Goal: Transaction & Acquisition: Purchase product/service

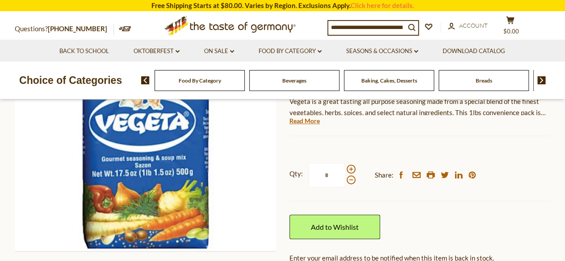
scroll to position [179, 0]
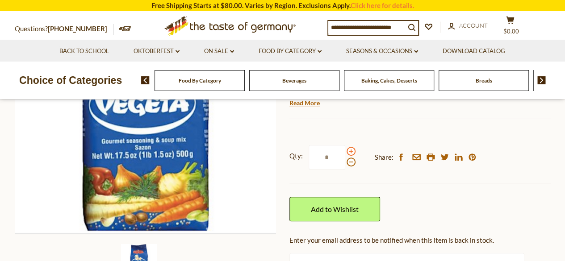
click at [349, 150] on span at bounding box center [351, 151] width 9 height 9
click at [345, 150] on input "*" at bounding box center [327, 157] width 37 height 25
click at [349, 163] on span at bounding box center [351, 162] width 9 height 9
click at [345, 163] on input "*" at bounding box center [327, 157] width 37 height 25
click at [348, 151] on span at bounding box center [351, 151] width 9 height 9
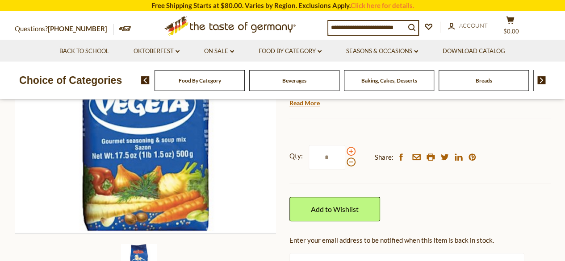
click at [345, 151] on input "*" at bounding box center [327, 157] width 37 height 25
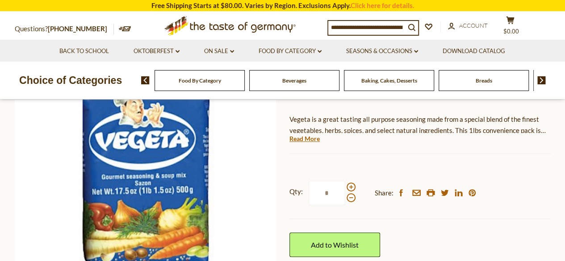
scroll to position [140, 0]
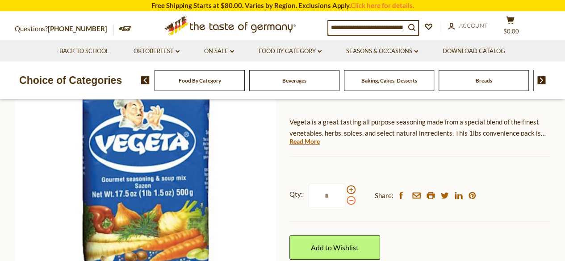
click at [351, 201] on span at bounding box center [351, 200] width 9 height 9
click at [345, 201] on input "*" at bounding box center [327, 196] width 37 height 25
click at [351, 190] on span at bounding box center [351, 189] width 9 height 9
click at [345, 190] on input "*" at bounding box center [327, 196] width 37 height 25
click at [352, 203] on span at bounding box center [351, 200] width 9 height 9
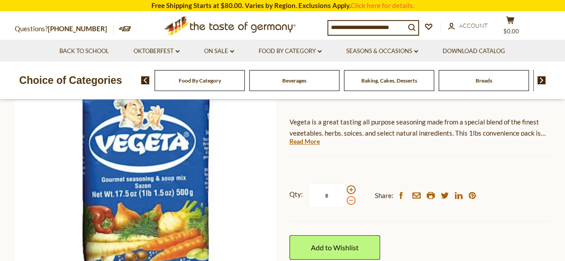
click at [345, 203] on input "*" at bounding box center [327, 196] width 37 height 25
type input "*"
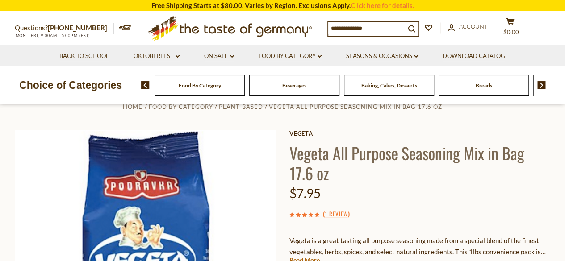
scroll to position [0, 0]
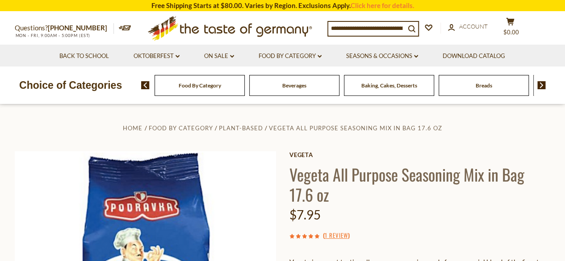
click at [245, 89] on div "Breads" at bounding box center [200, 85] width 90 height 21
click at [245, 93] on div "Breads" at bounding box center [200, 85] width 90 height 21
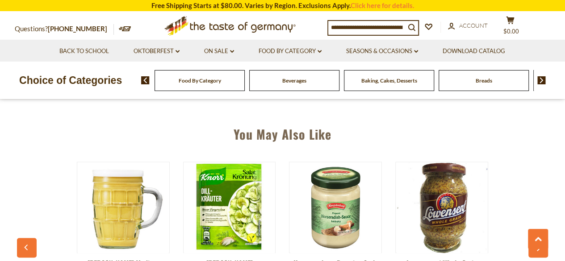
scroll to position [637, 0]
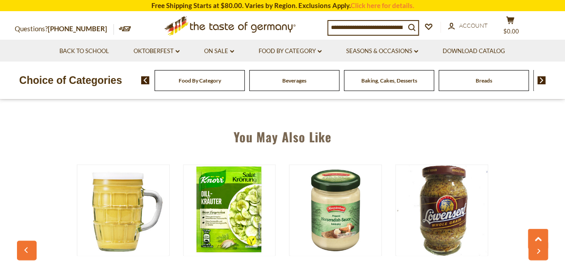
click at [485, 81] on span "Breads" at bounding box center [484, 80] width 17 height 7
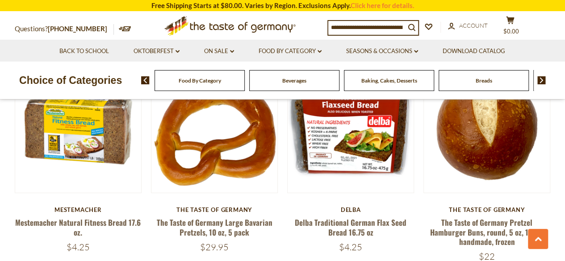
scroll to position [1135, 0]
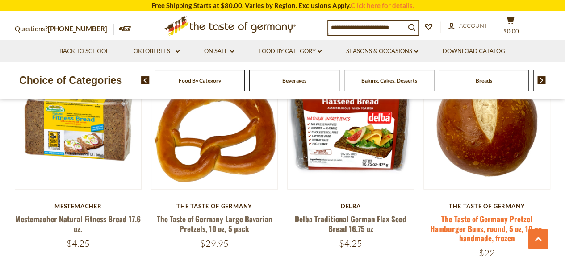
click at [487, 226] on link "The Taste of Germany Pretzel Hamburger Buns, round, 5 oz, 10 pc. handmade, froz…" at bounding box center [486, 228] width 113 height 30
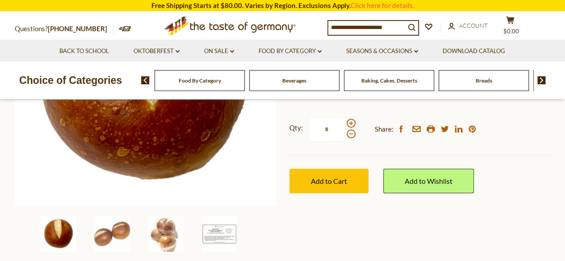
scroll to position [205, 0]
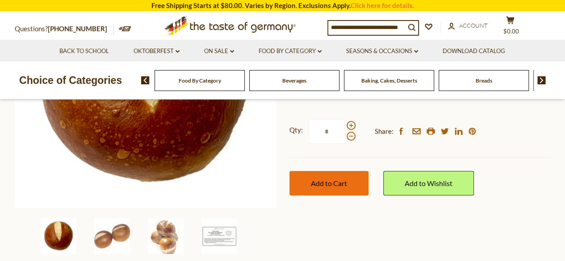
click at [317, 191] on button "Add to Cart" at bounding box center [328, 183] width 79 height 25
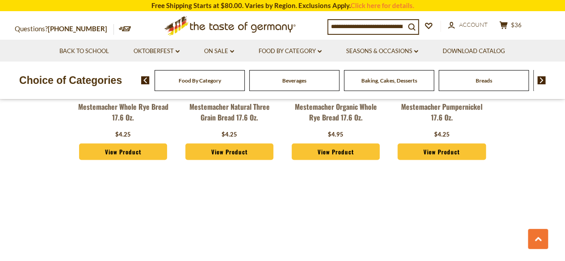
scroll to position [780, 0]
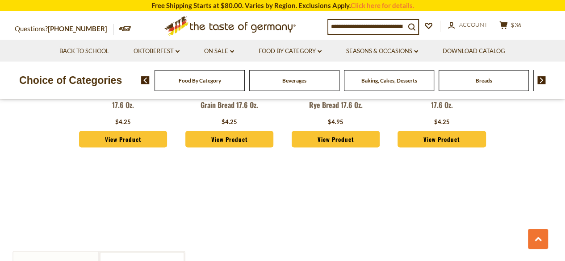
click at [539, 80] on img at bounding box center [541, 80] width 8 height 8
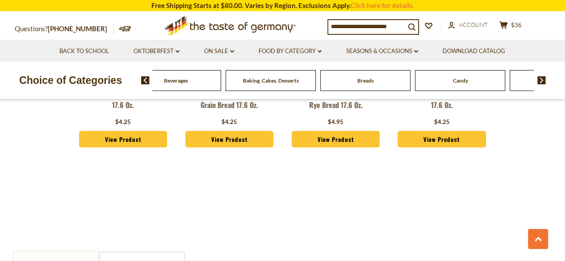
click at [176, 80] on span "Beverages" at bounding box center [176, 80] width 24 height 7
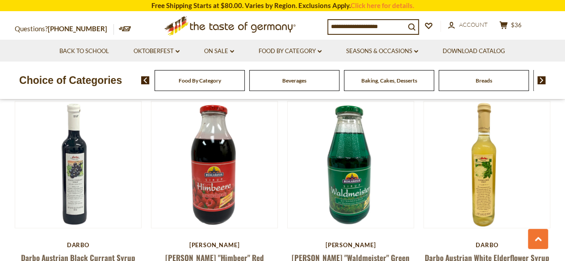
scroll to position [880, 0]
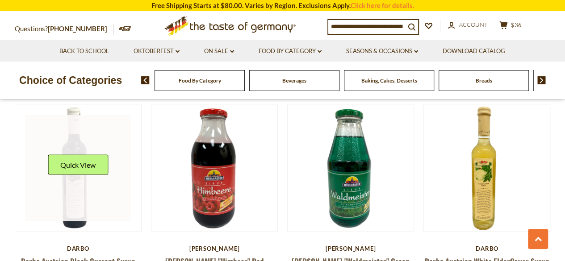
click at [74, 208] on link at bounding box center [78, 168] width 106 height 106
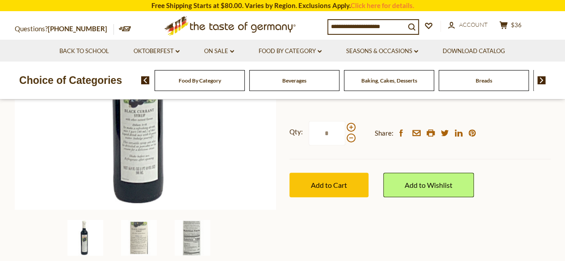
scroll to position [196, 0]
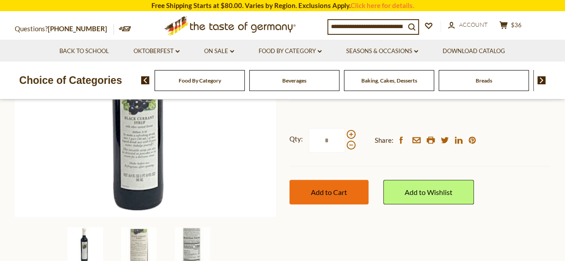
click at [351, 197] on button "Add to Cart" at bounding box center [328, 192] width 79 height 25
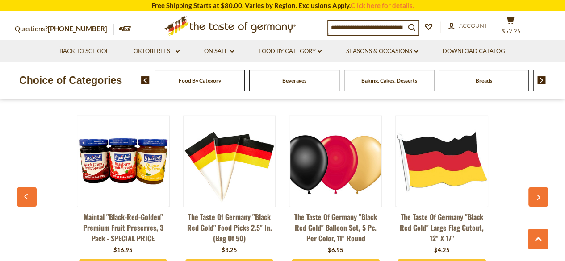
scroll to position [681, 0]
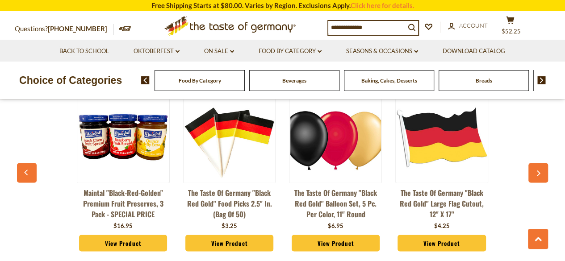
click at [119, 242] on link "View Product" at bounding box center [123, 243] width 88 height 17
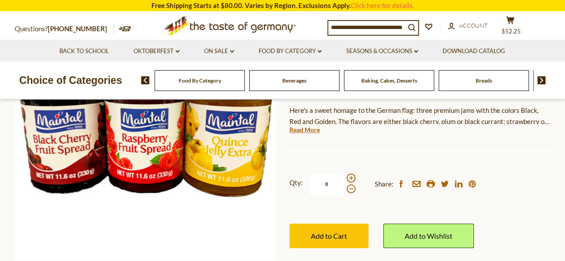
scroll to position [196, 0]
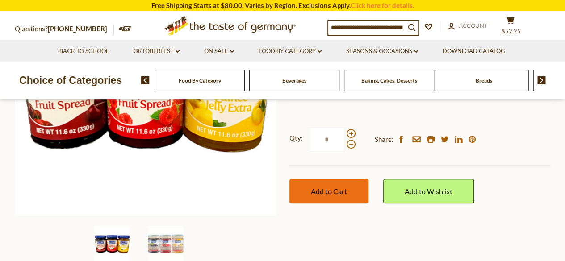
click at [332, 198] on button "Add to Cart" at bounding box center [328, 191] width 79 height 25
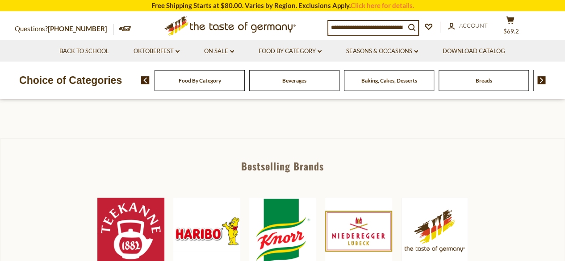
scroll to position [86, 0]
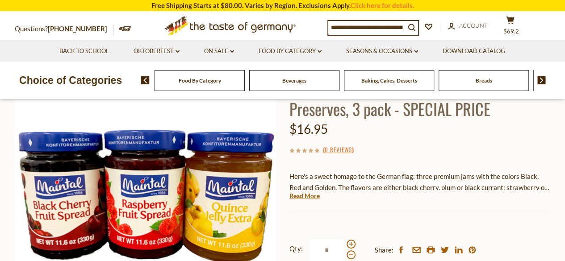
click at [217, 83] on span "Food By Category" at bounding box center [200, 80] width 42 height 7
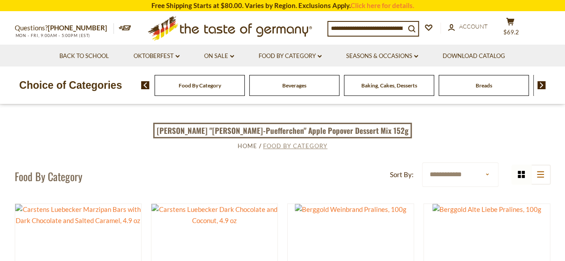
click at [293, 146] on span "Food By Category" at bounding box center [295, 145] width 64 height 7
click at [487, 173] on select "**********" at bounding box center [460, 175] width 76 height 25
select select "********"
click at [422, 163] on select "**********" at bounding box center [460, 175] width 76 height 25
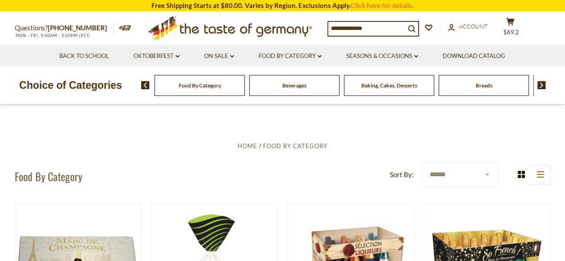
click at [383, 30] on input at bounding box center [366, 28] width 77 height 13
click at [362, 28] on input at bounding box center [366, 28] width 77 height 13
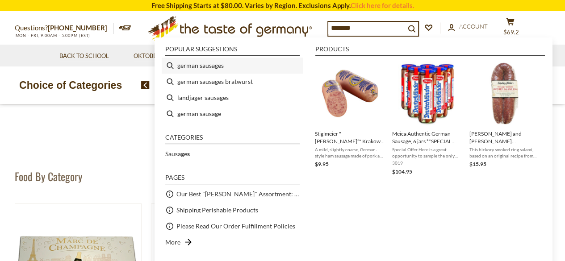
click at [225, 68] on li "german sausages" at bounding box center [233, 66] width 142 height 16
type input "**********"
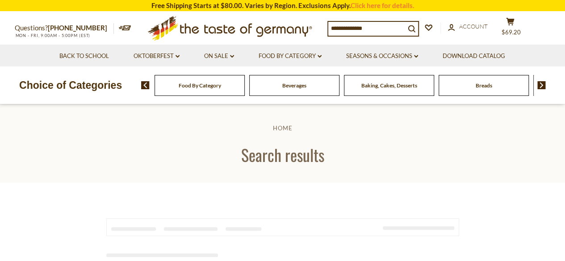
type input "**********"
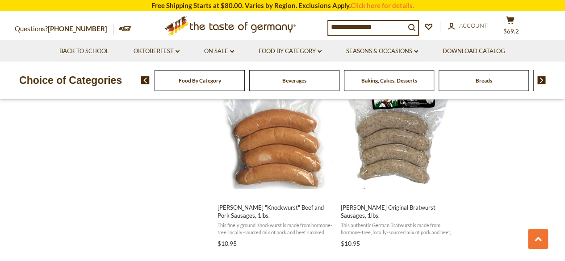
scroll to position [977, 0]
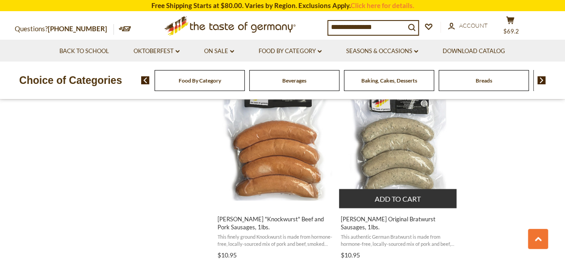
click at [384, 197] on button "Add to cart" at bounding box center [397, 198] width 117 height 19
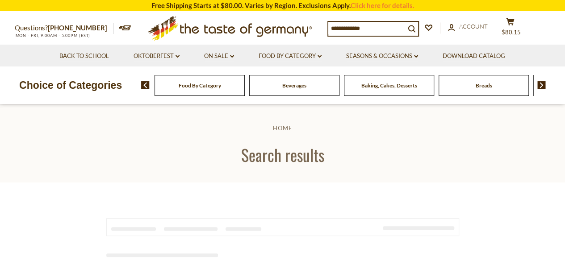
type input "**********"
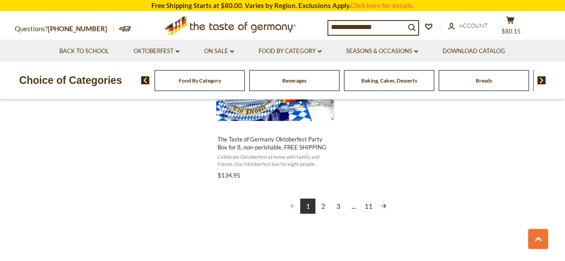
scroll to position [1648, 0]
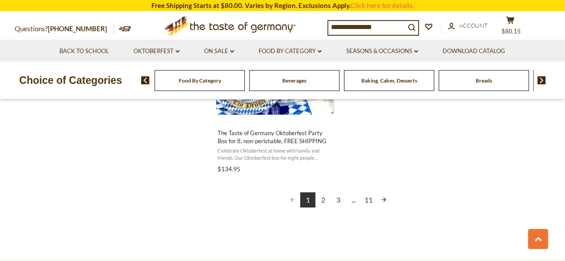
click at [324, 201] on link "2" at bounding box center [322, 199] width 15 height 15
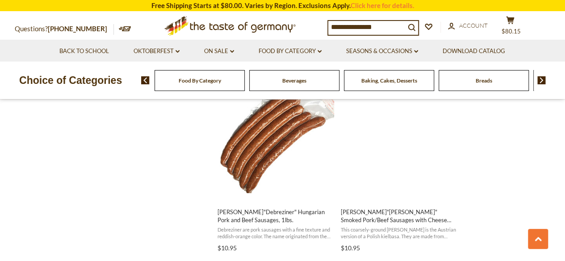
scroll to position [1362, 0]
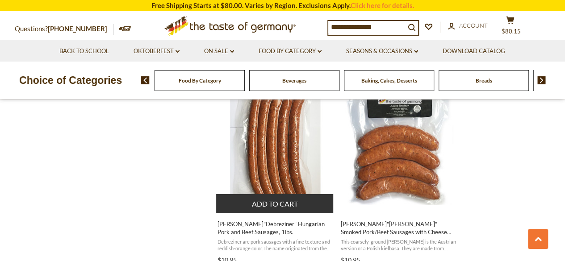
click at [271, 202] on button "Add to cart" at bounding box center [274, 203] width 117 height 19
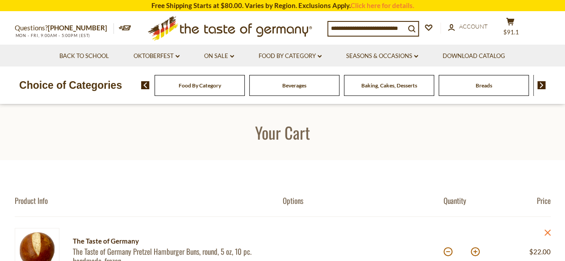
scroll to position [259, 0]
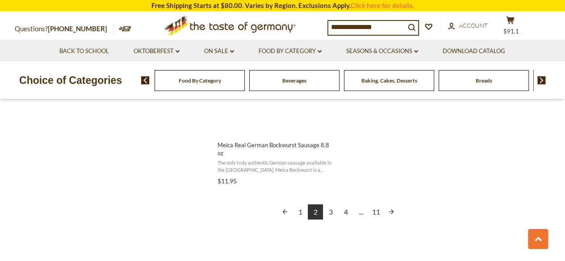
scroll to position [1627, 0]
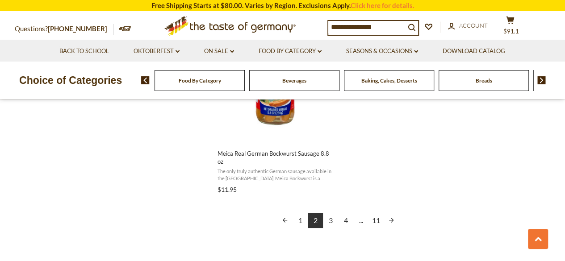
click at [345, 222] on link "4" at bounding box center [345, 220] width 15 height 15
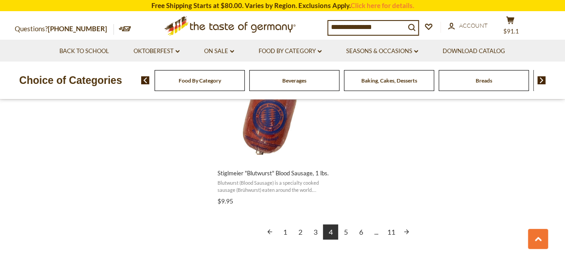
scroll to position [1625, 0]
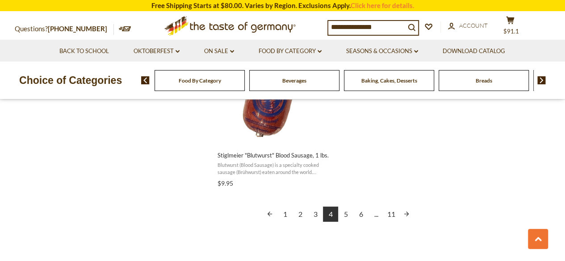
click at [363, 214] on link "6" at bounding box center [360, 214] width 15 height 15
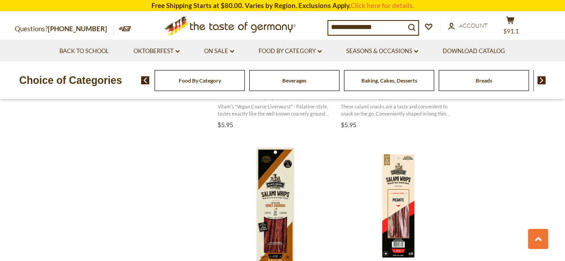
scroll to position [1090, 0]
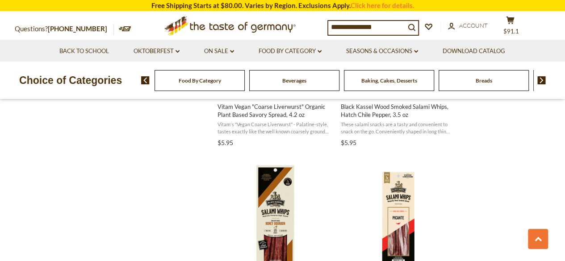
click at [388, 29] on input "**********" at bounding box center [366, 27] width 77 height 13
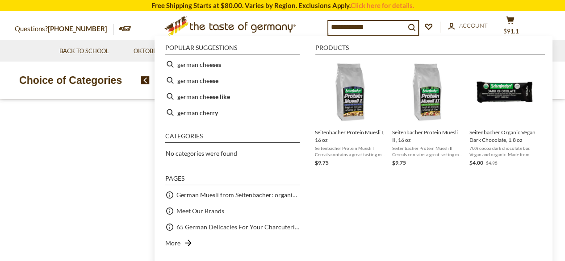
type input "**********"
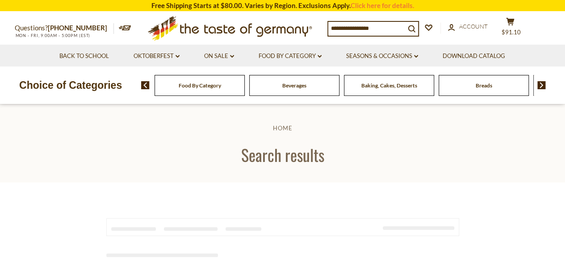
type input "**********"
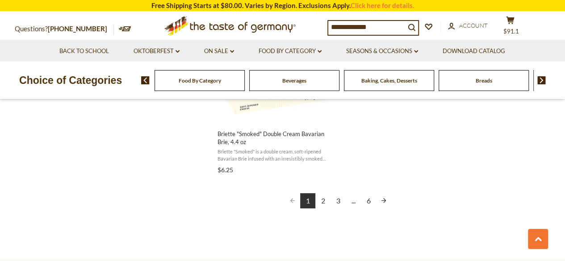
scroll to position [1665, 0]
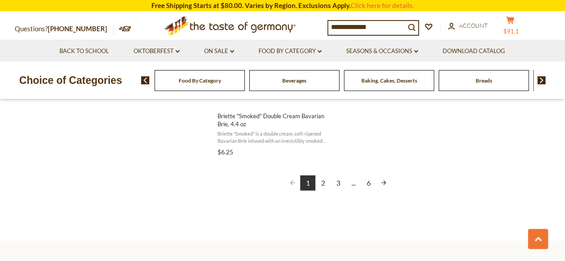
click at [519, 28] on span "$91.1" at bounding box center [511, 31] width 16 height 7
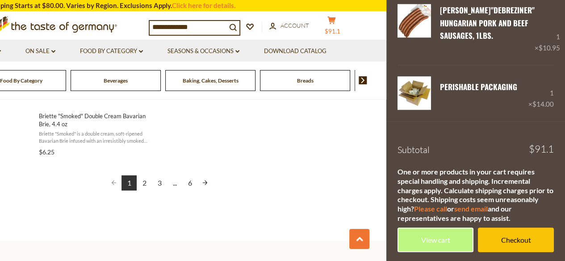
scroll to position [356, 0]
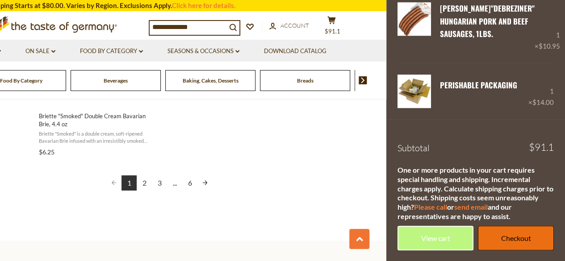
click at [511, 235] on link "Checkout" at bounding box center [516, 238] width 76 height 25
